Goal: Find specific page/section: Find specific page/section

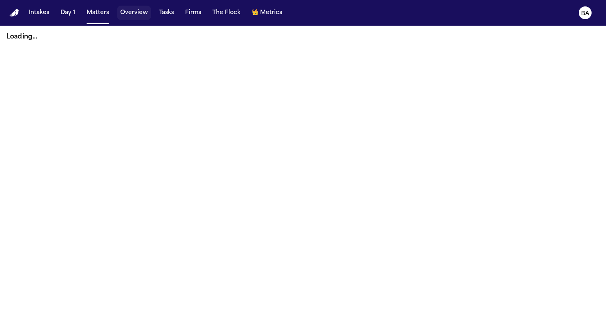
click at [129, 17] on button "Overview" at bounding box center [134, 13] width 34 height 14
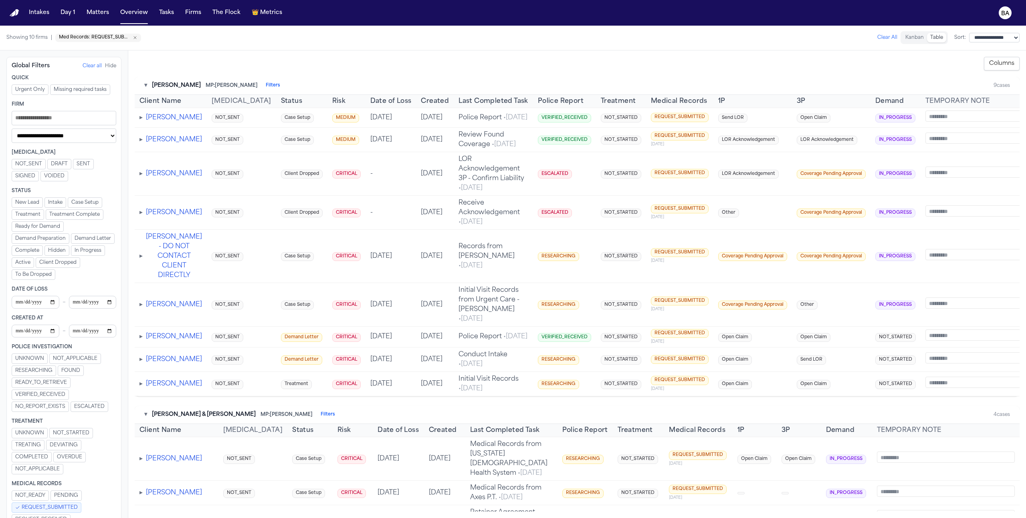
click at [141, 260] on span "▸" at bounding box center [140, 256] width 3 height 6
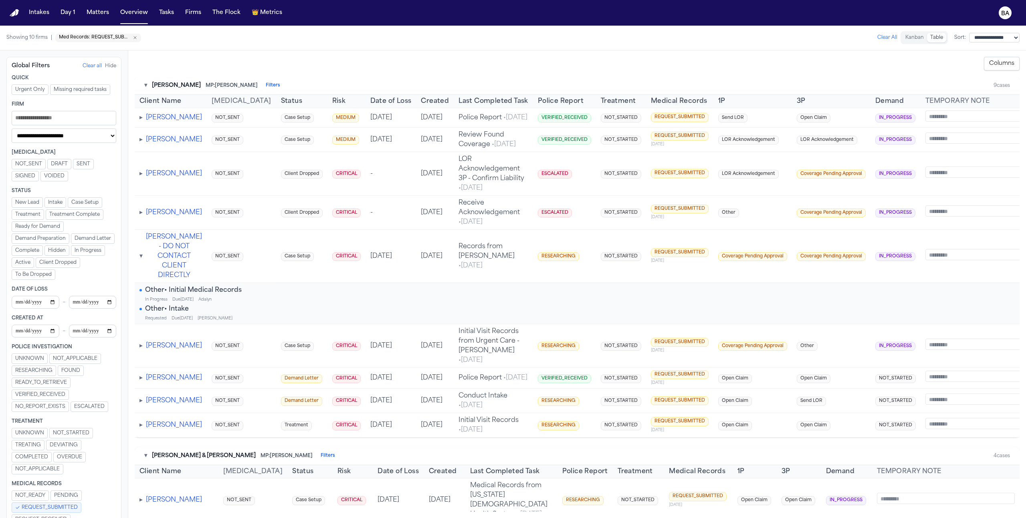
click at [141, 177] on span "▸" at bounding box center [140, 174] width 3 height 6
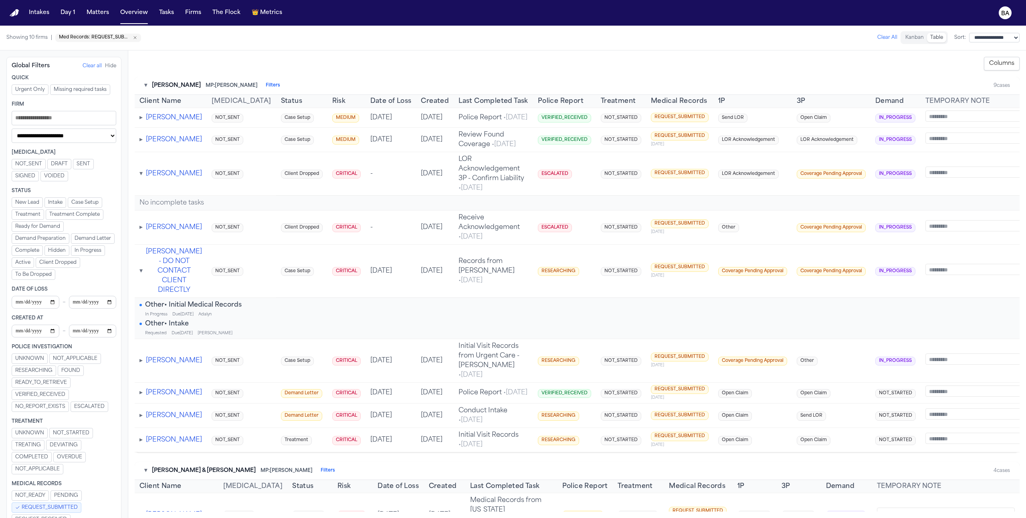
click at [141, 143] on span "▸" at bounding box center [140, 140] width 3 height 6
